Goal: Find specific fact: Find specific fact

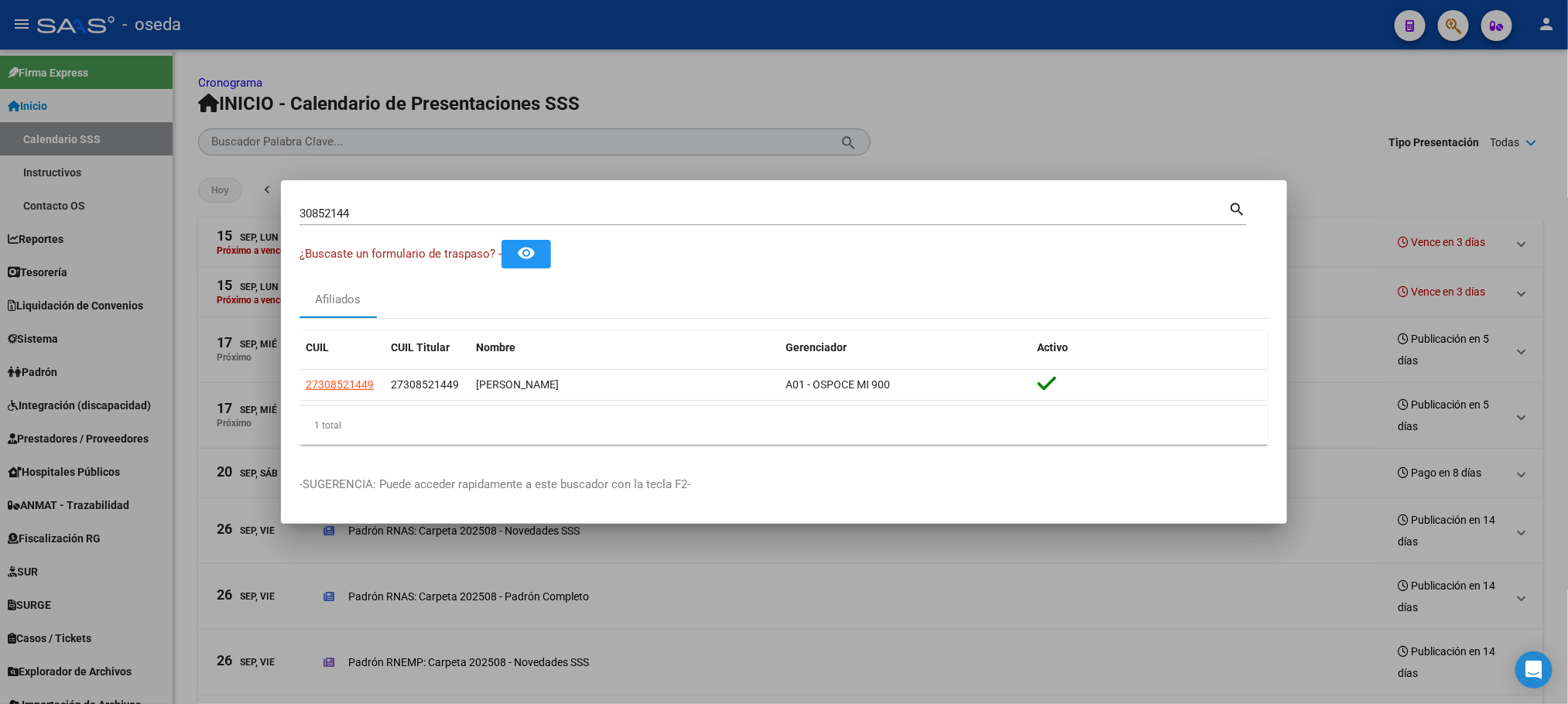
scroll to position [297, 0]
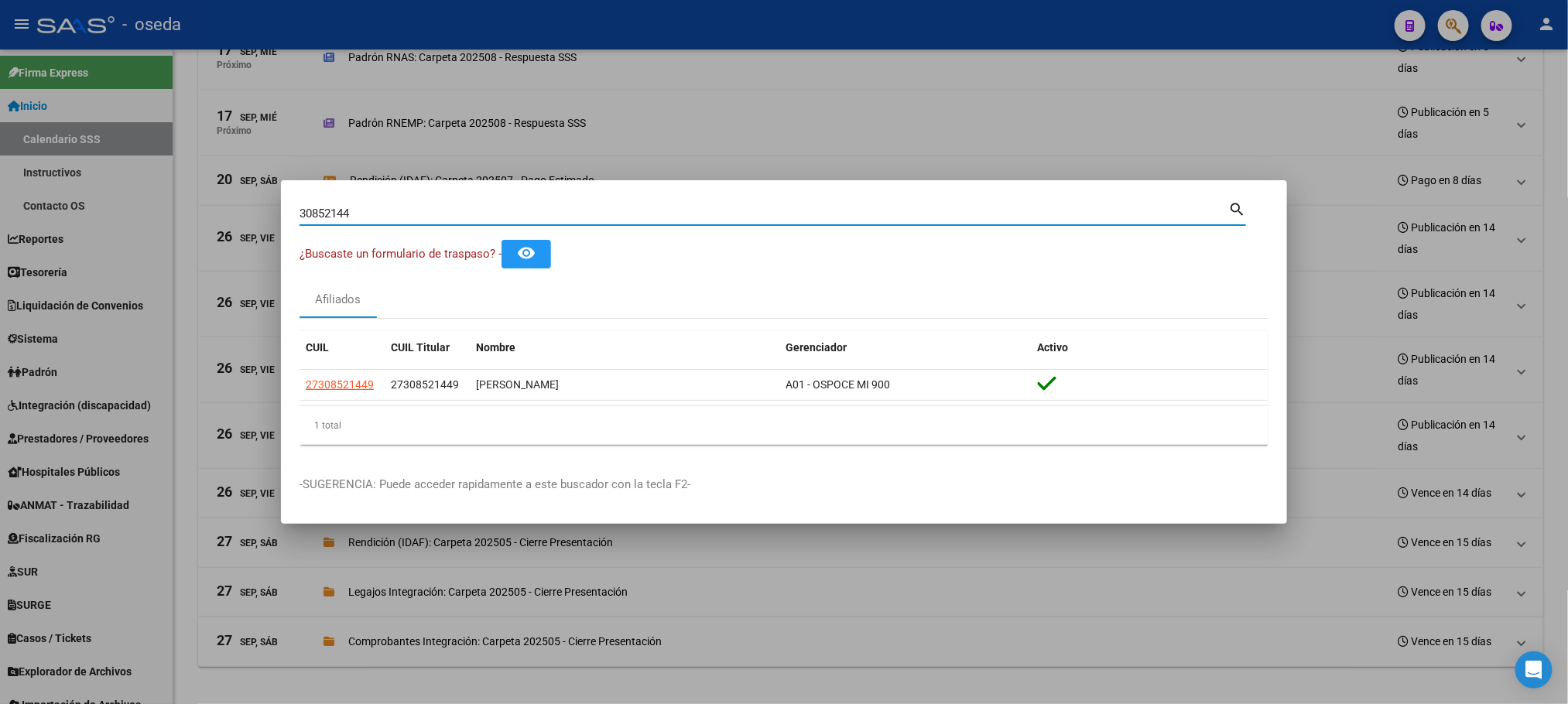
drag, startPoint x: 458, startPoint y: 208, endPoint x: 0, endPoint y: 212, distance: 458.0
click at [0, 208] on div "30852144 Buscar (apellido, dni, cuil, nro traspaso, cuit, obra social) search ¿…" at bounding box center [784, 352] width 1568 height 704
type input "[PERSON_NAME]"
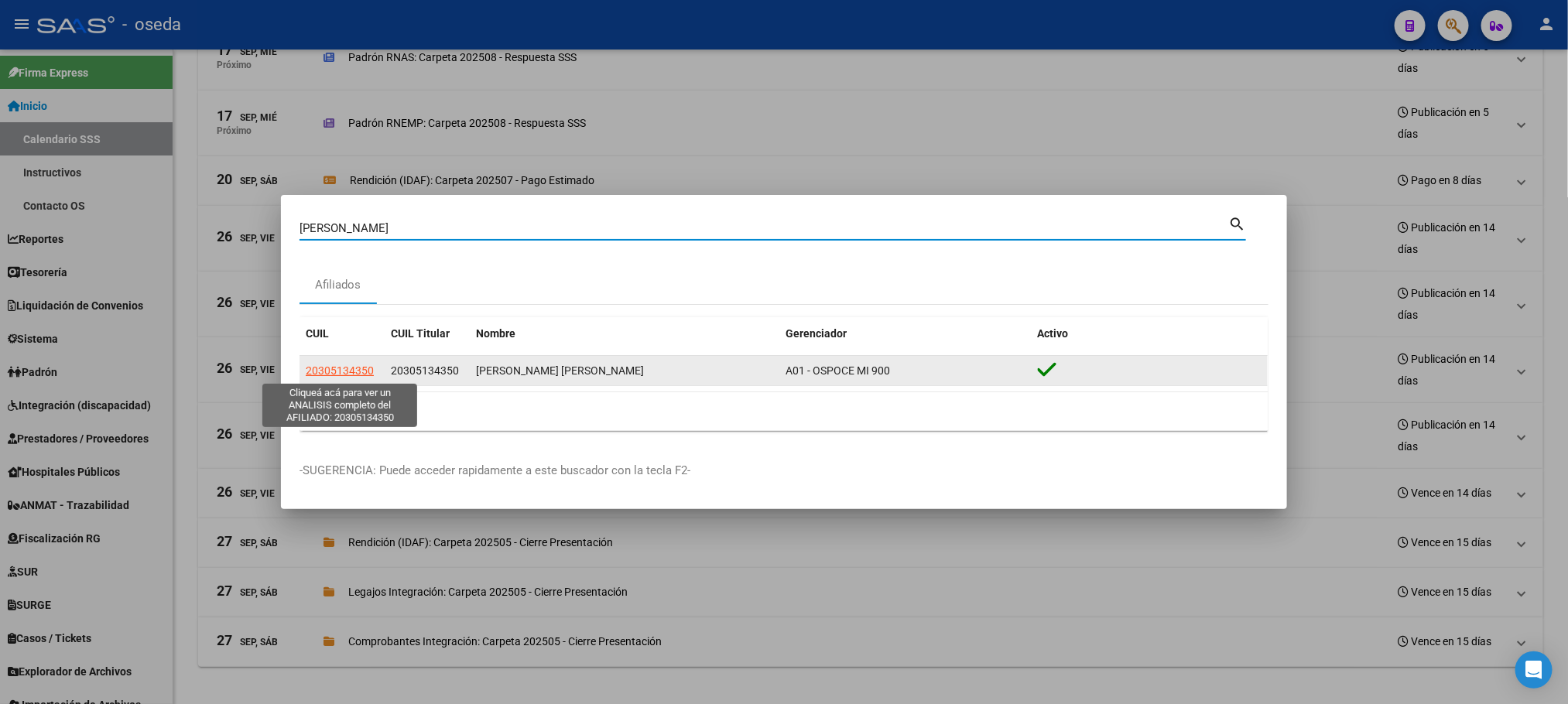
click at [339, 374] on span "20305134350" at bounding box center [339, 370] width 68 height 13
type textarea "20305134350"
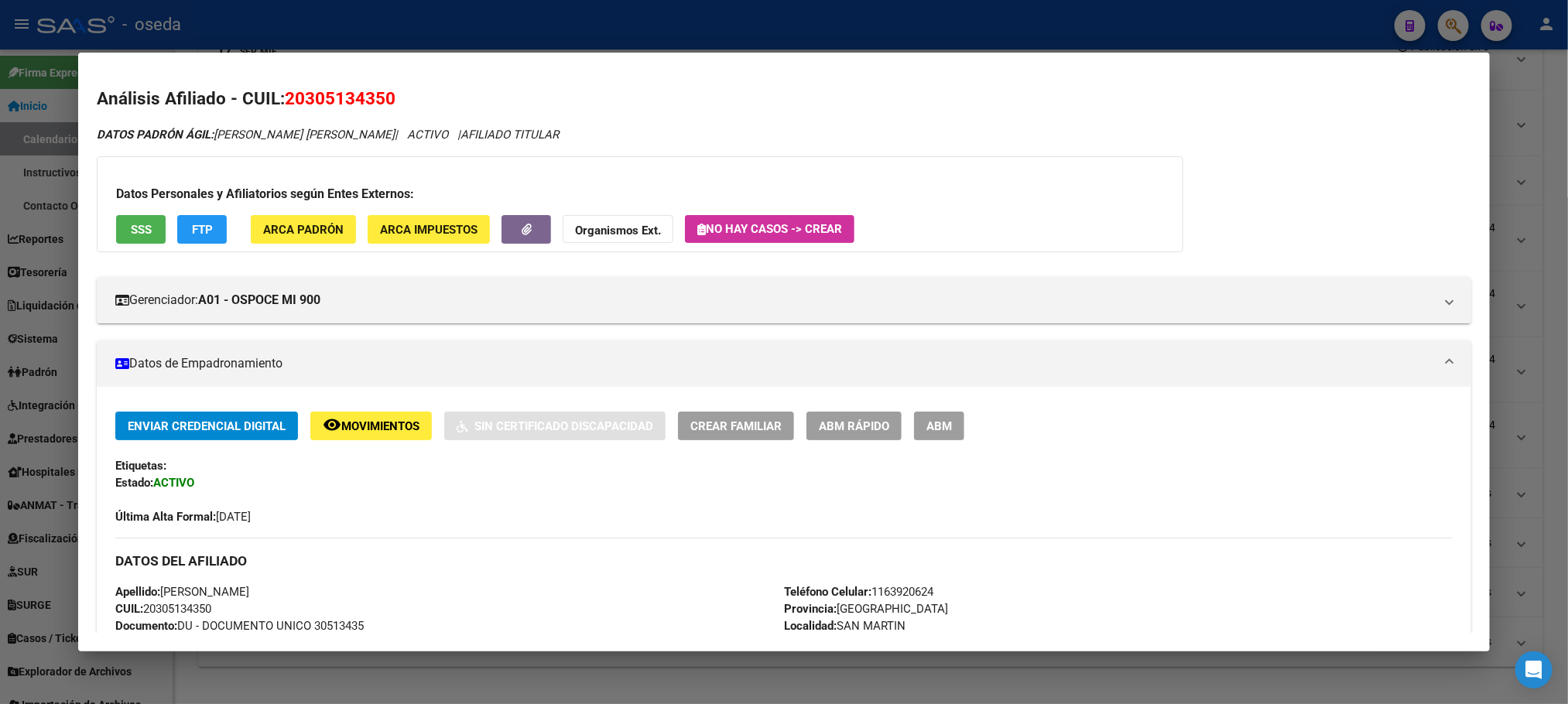
click at [133, 215] on button "SSS" at bounding box center [140, 230] width 50 height 29
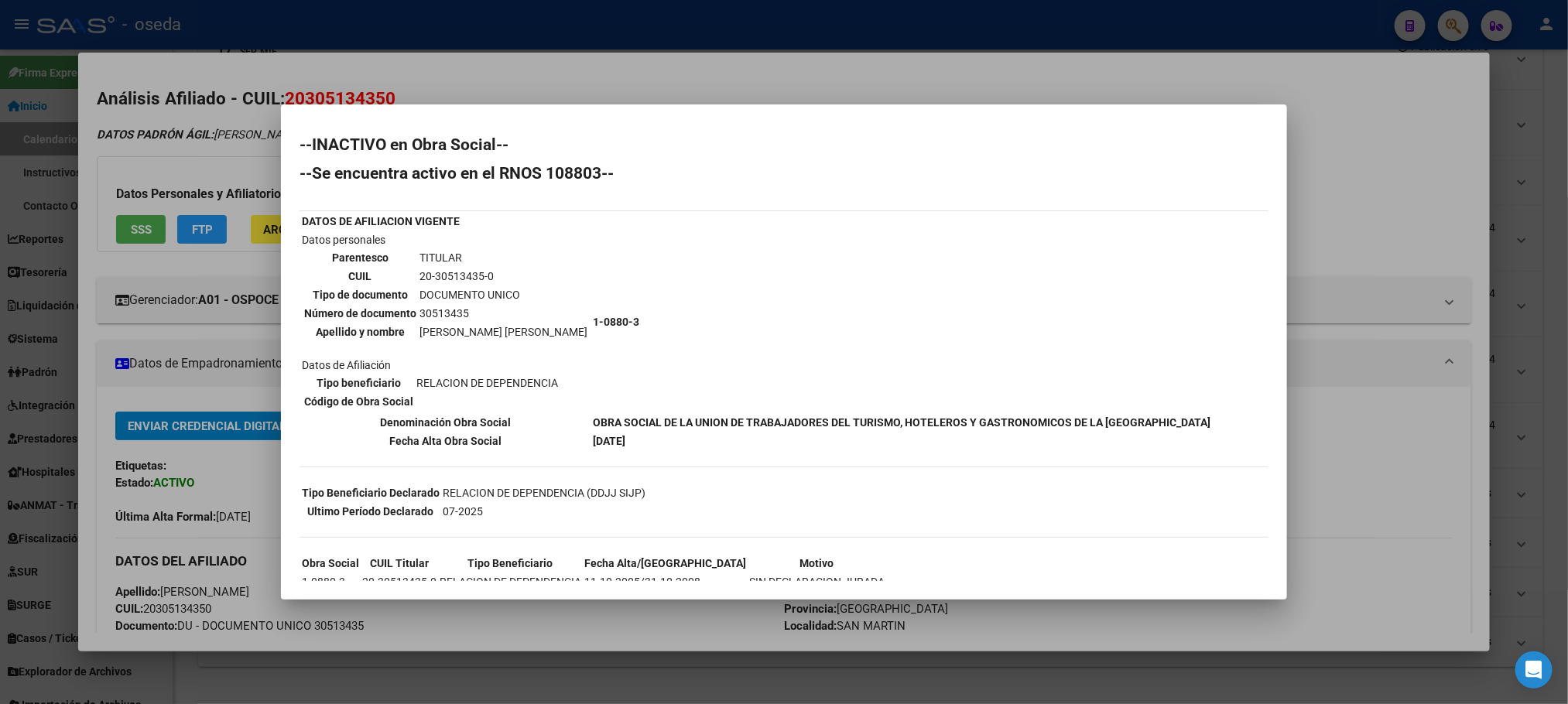
drag, startPoint x: 591, startPoint y: 430, endPoint x: 651, endPoint y: 434, distance: 60.1
click at [651, 434] on td "[DATE]" at bounding box center [902, 441] width 619 height 17
drag, startPoint x: 421, startPoint y: 275, endPoint x: 490, endPoint y: 275, distance: 69.0
click at [490, 275] on td "20-30513435-0" at bounding box center [503, 276] width 169 height 17
copy td "20-30513435-0"
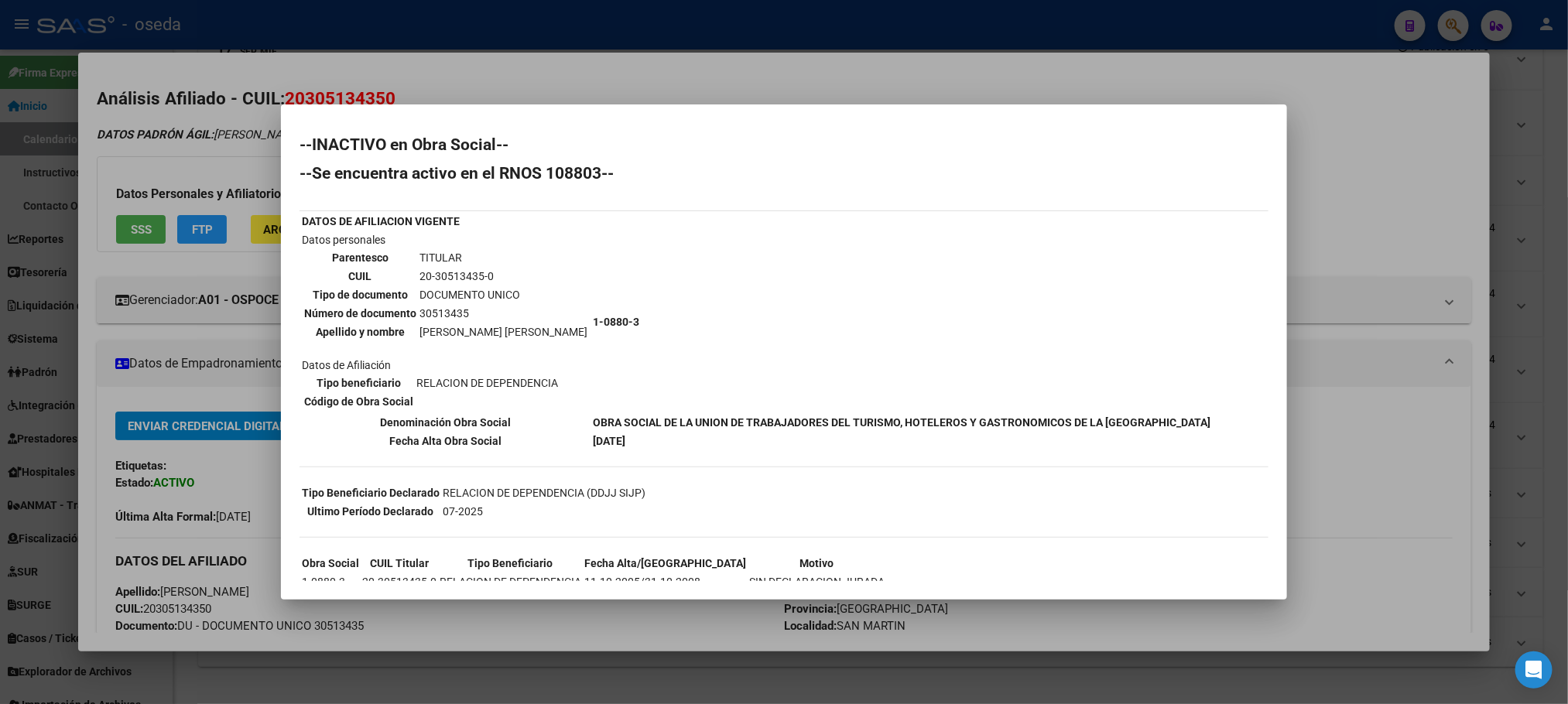
copy td "20-30513435-0"
click at [442, 270] on td "20-30513435-0" at bounding box center [503, 276] width 169 height 17
drag, startPoint x: 432, startPoint y: 274, endPoint x: 474, endPoint y: 267, distance: 42.6
click at [479, 267] on td "20-30513435-0" at bounding box center [503, 276] width 169 height 17
copy td "30513435"
